Goal: Information Seeking & Learning: Learn about a topic

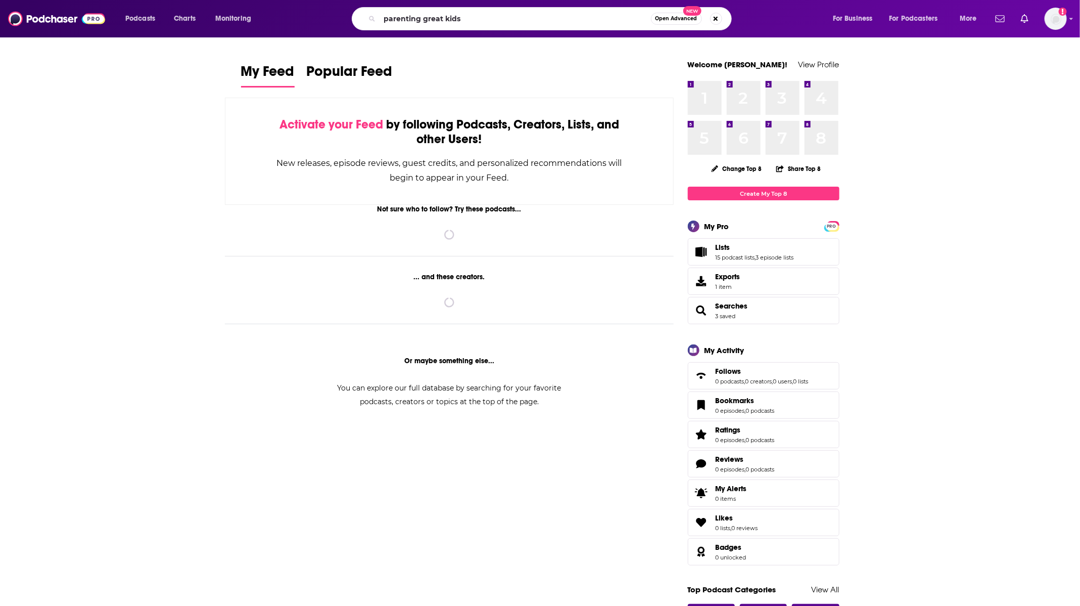
type input "parenting great kids"
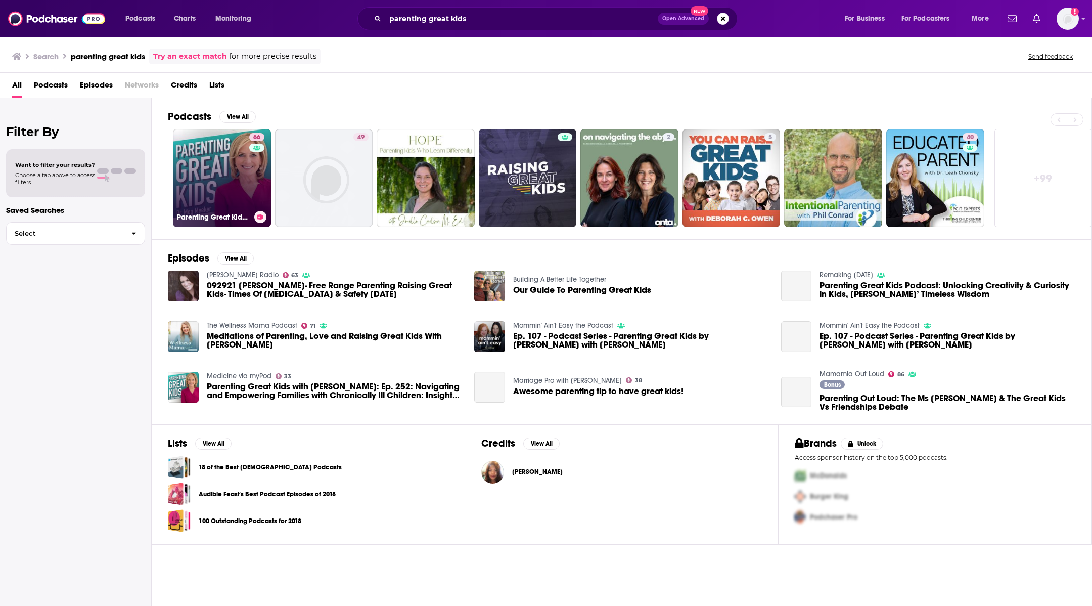
click at [219, 167] on link "66 Parenting Great Kids with [PERSON_NAME]" at bounding box center [222, 178] width 98 height 98
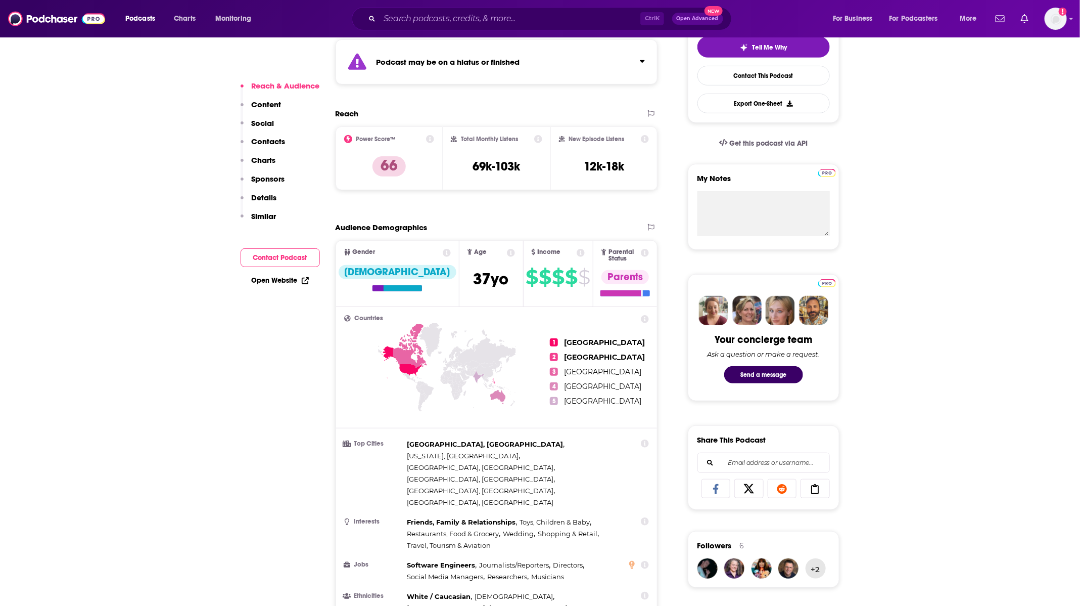
scroll to position [247, 0]
